Goal: Find specific page/section: Find specific page/section

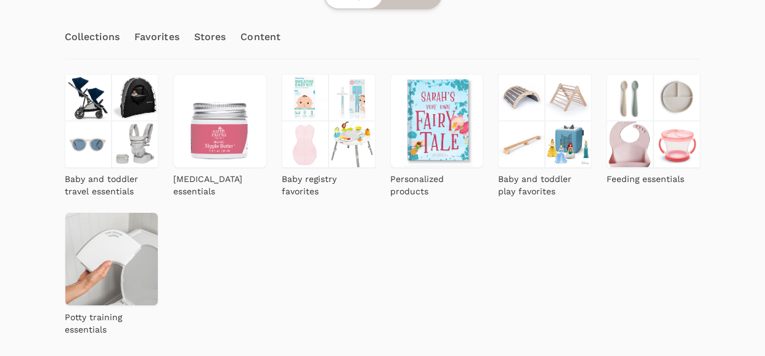
scroll to position [208, 0]
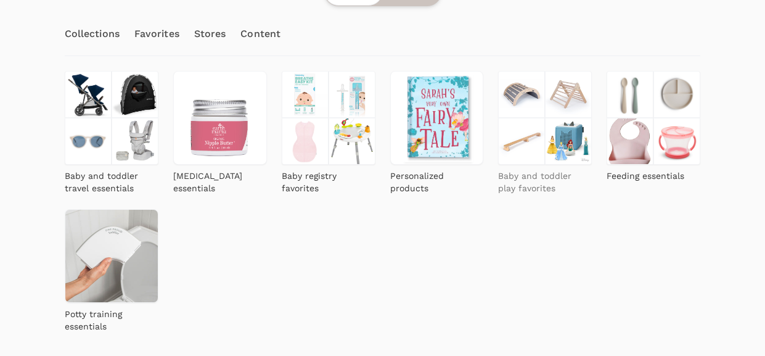
click at [540, 183] on p "Baby and toddler play favorites" at bounding box center [545, 182] width 94 height 25
click at [330, 178] on p "Baby registry favorites" at bounding box center [329, 182] width 94 height 25
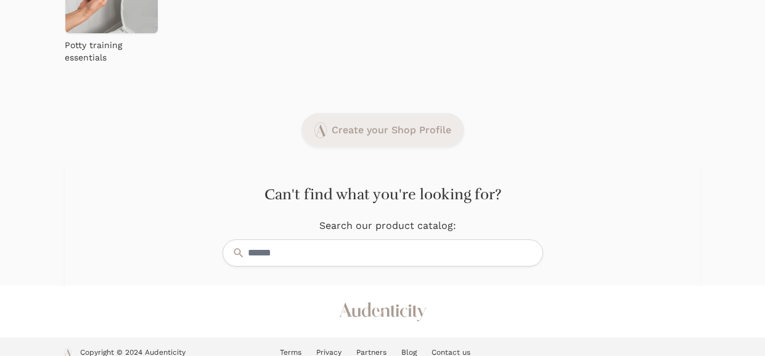
scroll to position [0, 0]
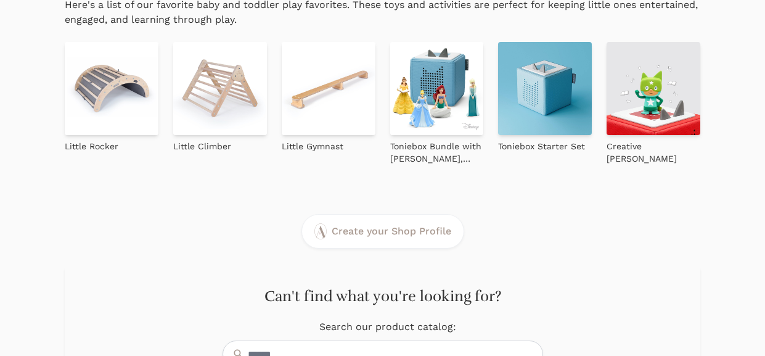
scroll to position [265, 0]
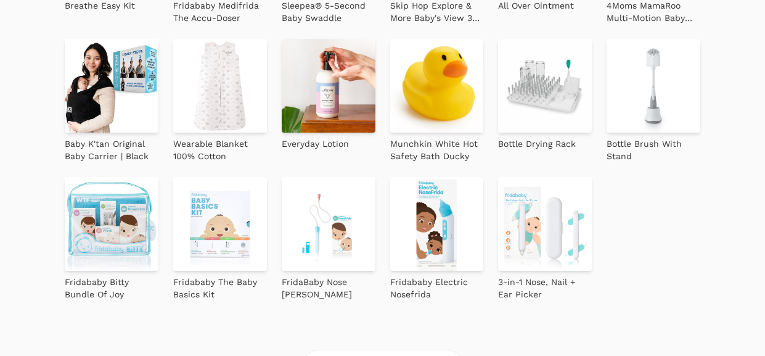
scroll to position [436, 0]
